Goal: Task Accomplishment & Management: Use online tool/utility

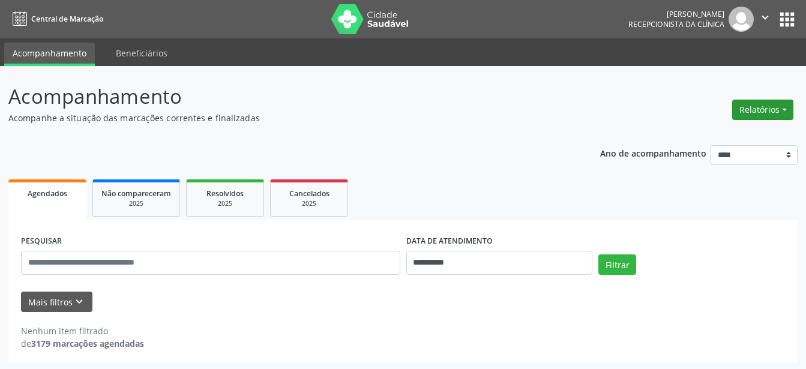
click at [768, 106] on button "Relatórios" at bounding box center [762, 110] width 61 height 20
click at [712, 137] on link "Agendamentos" at bounding box center [729, 135] width 129 height 17
select select "*"
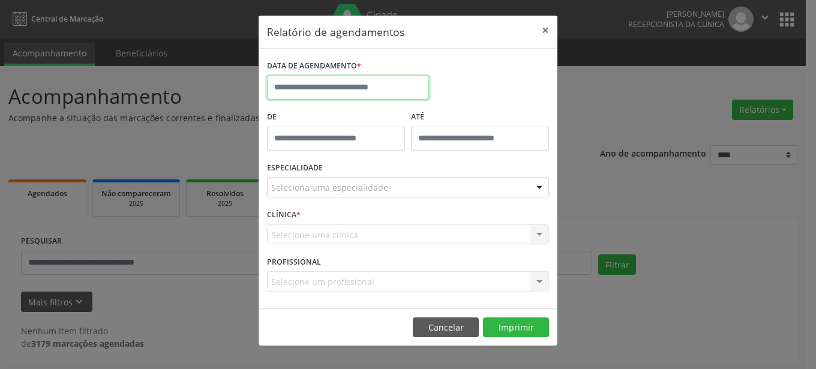
click at [397, 83] on input "text" at bounding box center [348, 88] width 162 height 24
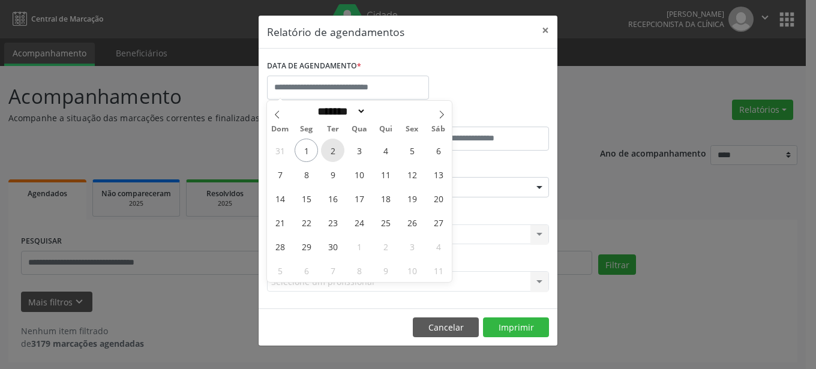
click at [328, 151] on span "2" at bounding box center [332, 150] width 23 height 23
type input "**********"
click at [328, 151] on span "2" at bounding box center [332, 150] width 23 height 23
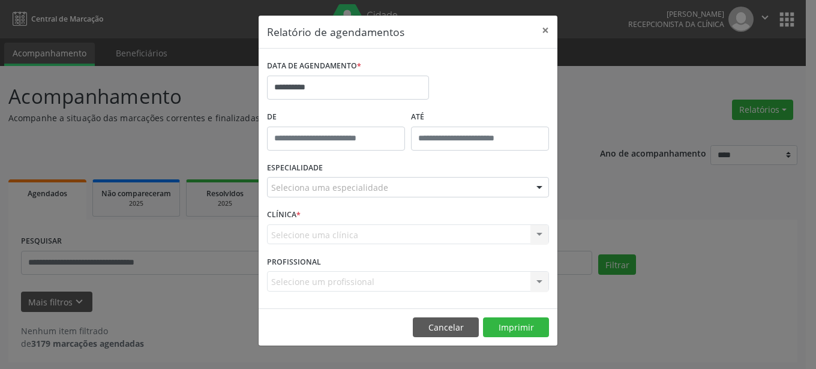
click at [359, 196] on div "Seleciona uma especialidade" at bounding box center [408, 187] width 282 height 20
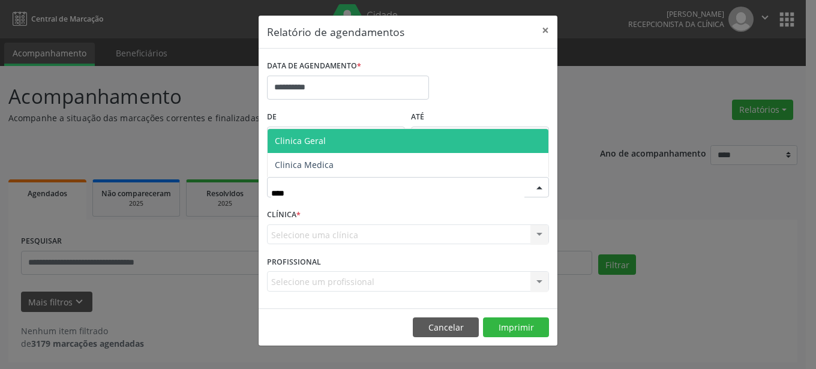
type input "*****"
click at [339, 139] on span "Clinica Geral" at bounding box center [408, 141] width 281 height 24
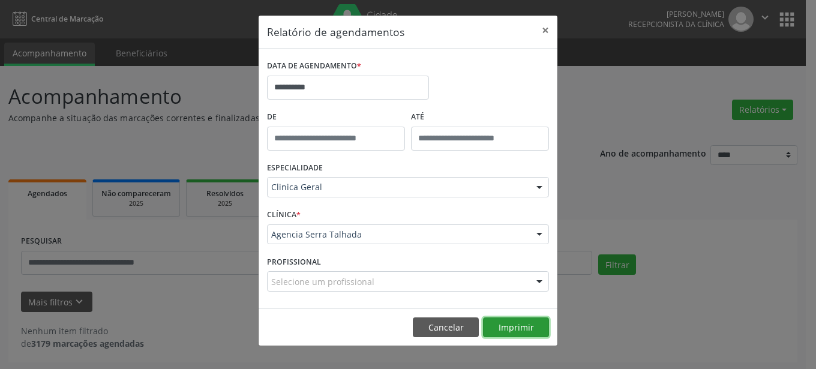
click at [519, 324] on button "Imprimir" at bounding box center [516, 328] width 66 height 20
click at [546, 32] on button "×" at bounding box center [546, 30] width 24 height 29
